Goal: Find specific page/section: Find specific page/section

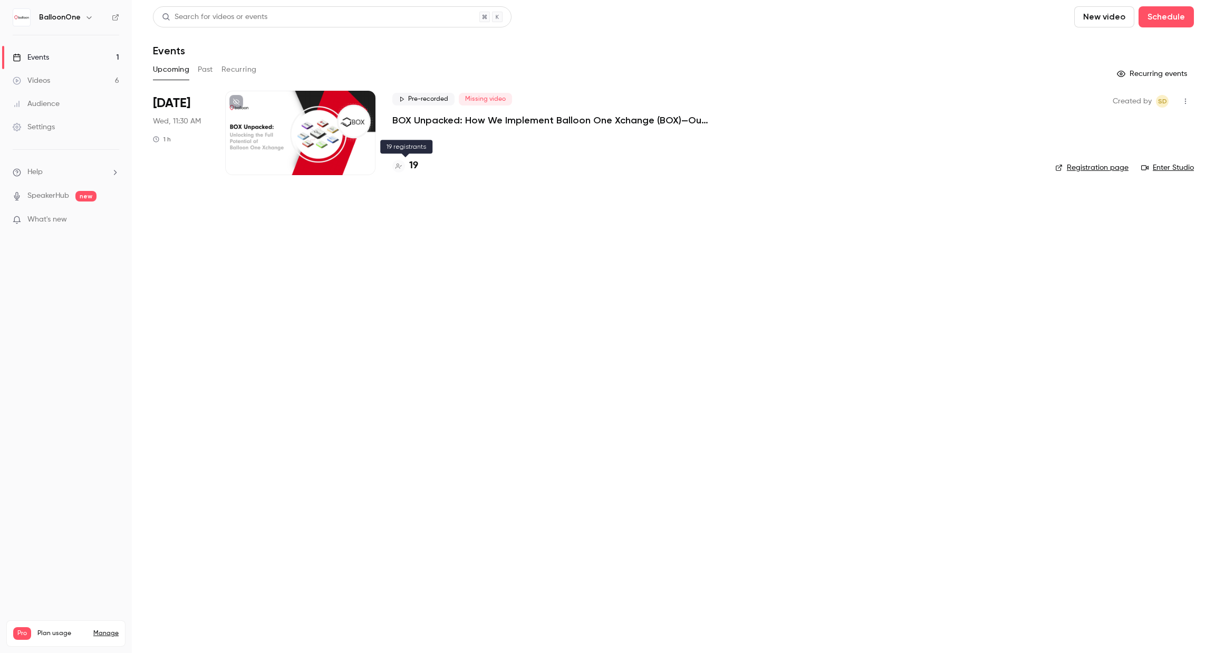
click at [403, 164] on div at bounding box center [398, 166] width 13 height 13
